Goal: Check status: Check status

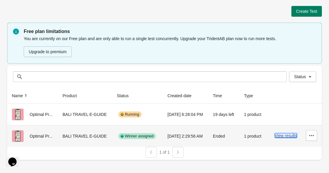
click at [287, 136] on button "View results" at bounding box center [286, 135] width 22 height 5
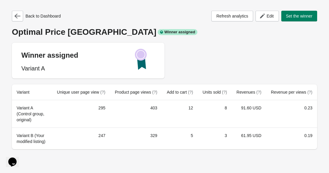
scroll to position [1, 0]
click at [16, 13] on icon "button" at bounding box center [18, 16] width 6 height 6
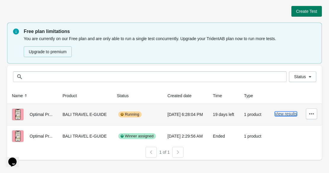
click at [285, 115] on button "View results" at bounding box center [286, 113] width 22 height 5
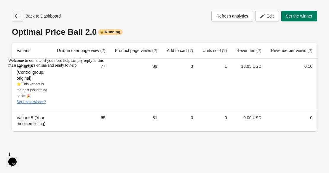
click at [16, 17] on icon "button" at bounding box center [18, 16] width 6 height 5
